Goal: Use online tool/utility: Utilize a website feature to perform a specific function

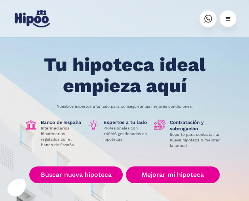
scroll to position [40, 0]
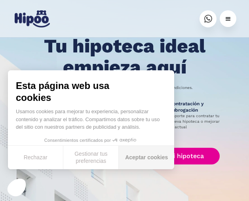
click at [141, 156] on button "Aceptar cookies" at bounding box center [146, 156] width 55 height 23
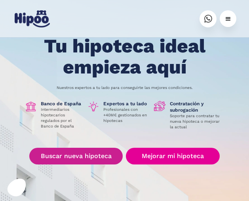
click at [83, 154] on link "Buscar nueva hipoteca" at bounding box center [76, 155] width 94 height 17
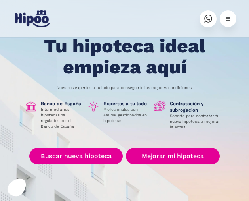
scroll to position [0, 0]
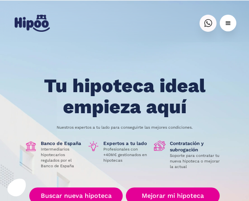
click at [226, 25] on div "menu" at bounding box center [228, 23] width 8 height 8
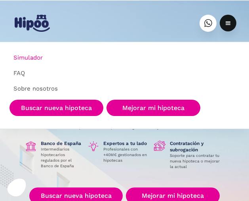
click at [27, 55] on link "Simulador" at bounding box center [124, 57] width 237 height 15
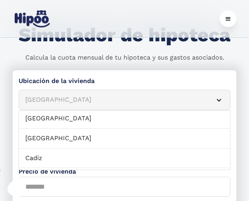
scroll to position [198, 0]
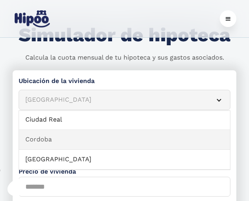
click at [69, 137] on link "Cordoba" at bounding box center [124, 140] width 211 height 20
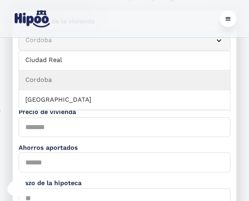
scroll to position [119, 0]
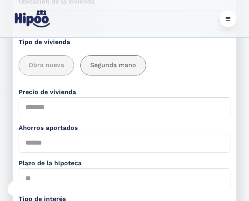
click at [109, 63] on span "Segunda mano" at bounding box center [113, 65] width 46 height 10
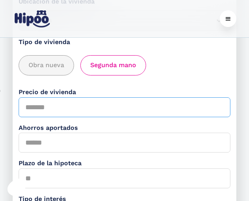
click at [54, 110] on input "Precio de vivienda" at bounding box center [125, 107] width 212 height 20
type input "*****"
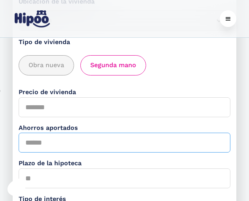
click at [44, 138] on input "Ahorros aportados" at bounding box center [125, 142] width 212 height 20
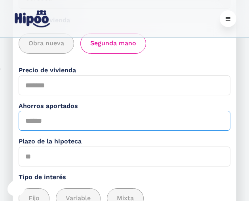
scroll to position [198, 0]
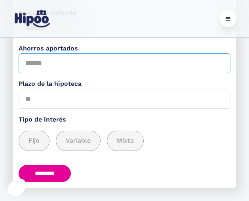
type input "*"
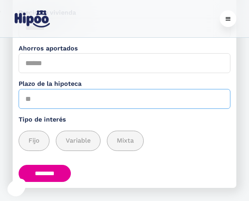
click at [72, 102] on input "Plazo de la hipoteca" at bounding box center [125, 99] width 212 height 20
type input "**"
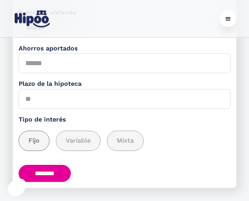
click at [28, 136] on div "add_description_here" at bounding box center [34, 140] width 30 height 19
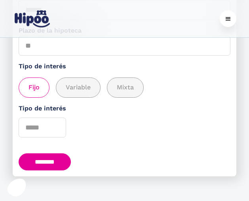
scroll to position [252, 0]
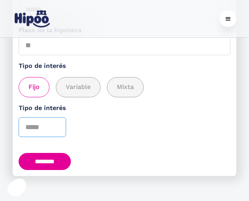
click at [57, 124] on input "*" at bounding box center [43, 127] width 48 height 20
click at [56, 129] on input "*" at bounding box center [43, 127] width 48 height 20
type input "*"
click at [56, 129] on input "*" at bounding box center [43, 127] width 48 height 20
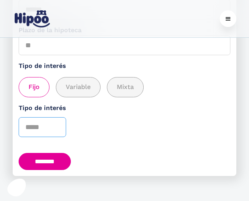
drag, startPoint x: 56, startPoint y: 129, endPoint x: 76, endPoint y: 134, distance: 20.1
click at [57, 129] on input "*" at bounding box center [43, 127] width 48 height 20
click at [108, 132] on div "Tipo de interés *" at bounding box center [125, 120] width 212 height 34
click at [79, 84] on span "Variable" at bounding box center [78, 87] width 25 height 10
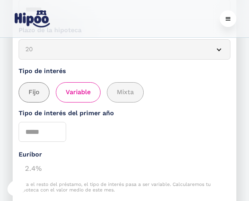
click at [32, 95] on span "Fijo" at bounding box center [34, 92] width 11 height 10
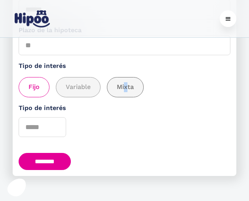
click at [126, 90] on span "Mixta" at bounding box center [125, 87] width 17 height 10
click at [134, 84] on div "add_description_here" at bounding box center [125, 86] width 36 height 19
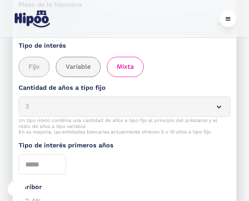
scroll to position [291, 0]
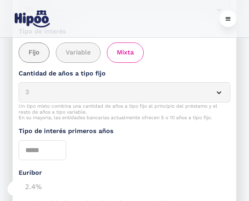
click at [27, 59] on div "add_description_here" at bounding box center [34, 52] width 30 height 19
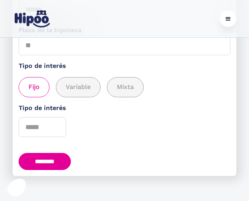
scroll to position [252, 0]
click at [12, 167] on section "**********" at bounding box center [124, 29] width 249 height 343
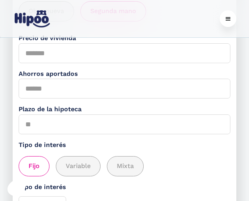
scroll to position [172, 0]
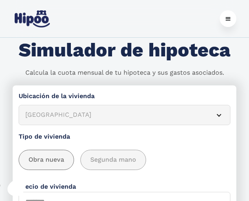
scroll to position [79, 0]
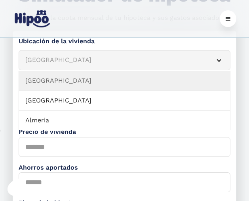
click at [52, 60] on div "Albacete" at bounding box center [115, 60] width 180 height 10
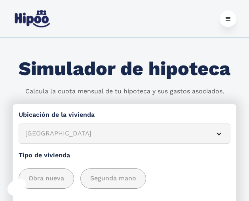
scroll to position [0, 0]
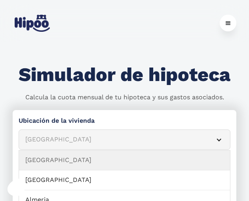
click at [59, 139] on div "Albacete" at bounding box center [115, 139] width 180 height 10
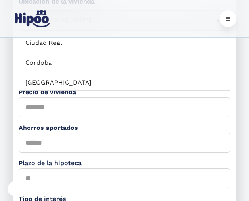
scroll to position [198, 0]
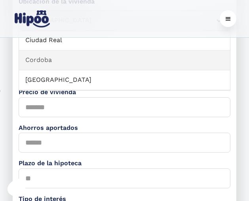
click at [54, 59] on link "Cordoba" at bounding box center [124, 60] width 211 height 20
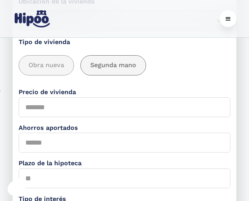
click at [112, 69] on span "Segunda mano" at bounding box center [113, 65] width 46 height 10
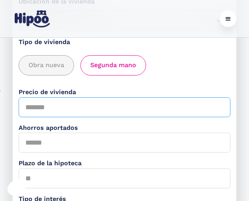
click at [42, 114] on input "Precio de vivienda" at bounding box center [125, 107] width 212 height 20
type input "*****"
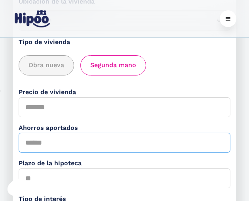
click at [52, 145] on input "Ahorros aportados" at bounding box center [125, 142] width 212 height 20
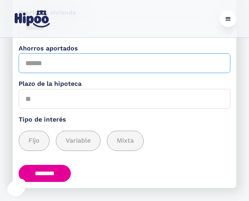
type input "*"
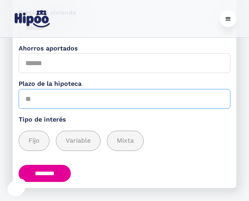
drag, startPoint x: 57, startPoint y: 102, endPoint x: 55, endPoint y: 99, distance: 4.2
click at [57, 100] on input "Plazo de la hipoteca" at bounding box center [125, 99] width 212 height 20
type input "*"
type input "**"
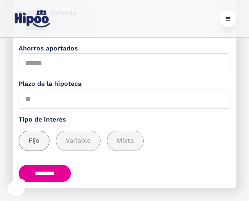
click at [25, 137] on div "add_description_here" at bounding box center [34, 140] width 30 height 19
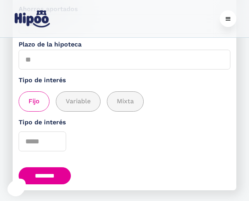
scroll to position [252, 0]
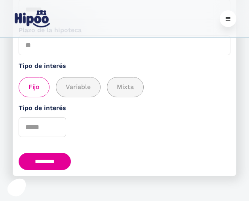
click at [44, 161] on input "********" at bounding box center [45, 161] width 52 height 17
type input "*"
click at [34, 159] on input "********" at bounding box center [45, 161] width 52 height 17
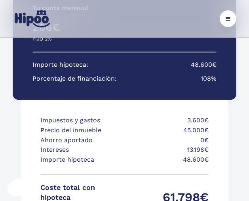
scroll to position [198, 0]
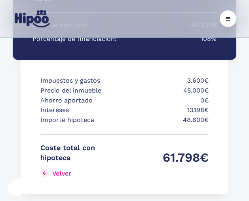
click at [189, 99] on p "0€" at bounding box center [168, 101] width 82 height 10
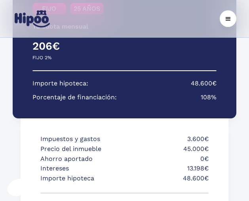
scroll to position [119, 0]
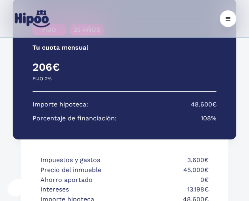
click at [6, 78] on section "**********" at bounding box center [124, 168] width 249 height 354
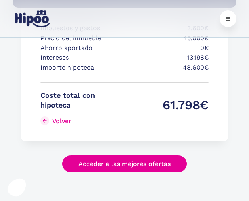
scroll to position [263, 0]
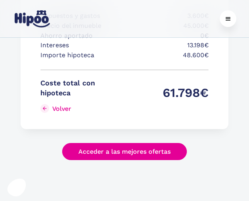
click at [108, 150] on link "Acceder a las mejores ofertas" at bounding box center [124, 151] width 125 height 17
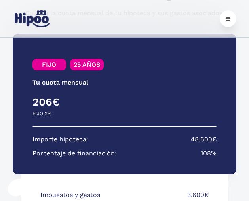
scroll to position [65, 0]
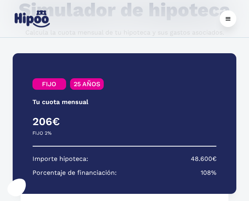
scroll to position [252, 0]
